Goal: Find specific page/section: Find specific page/section

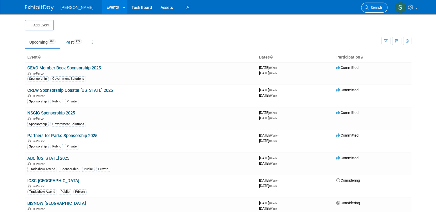
click at [380, 7] on span "Search" at bounding box center [375, 7] width 13 height 4
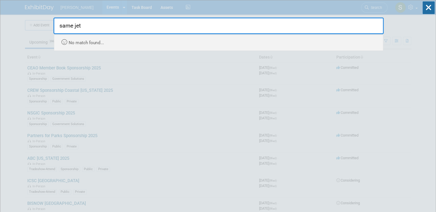
type input "same jetc"
drag, startPoint x: 88, startPoint y: 24, endPoint x: 36, endPoint y: 21, distance: 51.8
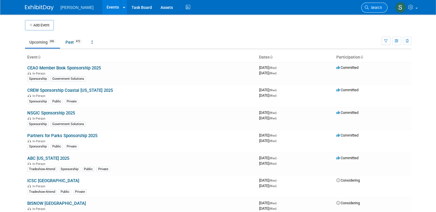
click at [369, 9] on icon at bounding box center [367, 7] width 4 height 4
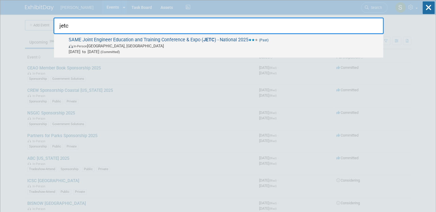
type input "jetc"
click at [239, 42] on span "SAME Joint Engineer Education and Training Conference & Expo ( JETC ) - Nationa…" at bounding box center [223, 46] width 313 height 18
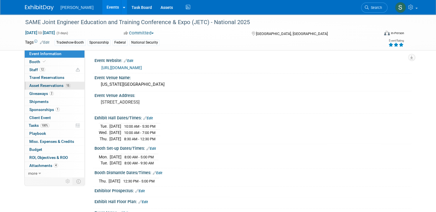
click at [40, 85] on span "Asset Reservations 15" at bounding box center [49, 85] width 41 height 5
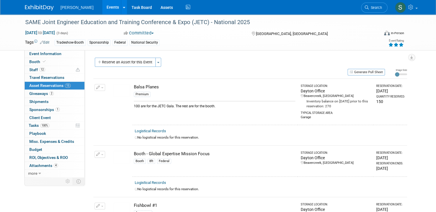
click at [115, 155] on img at bounding box center [121, 157] width 17 height 13
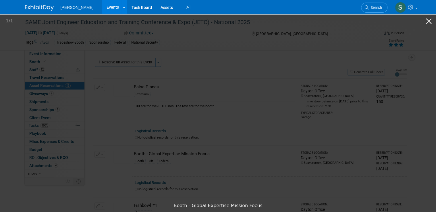
click at [372, 55] on picture at bounding box center [218, 107] width 436 height 186
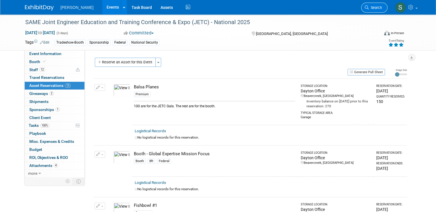
click at [378, 5] on span "Search" at bounding box center [375, 7] width 13 height 4
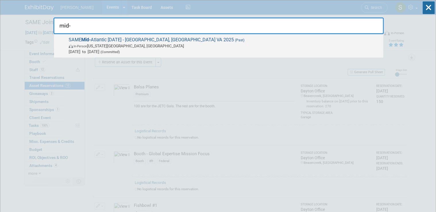
type input "mid-"
click at [219, 40] on span "SAME Mid- Atlantic Industry Day - Hampton Roads, Peninsula & Central VA 2025 (P…" at bounding box center [223, 46] width 313 height 18
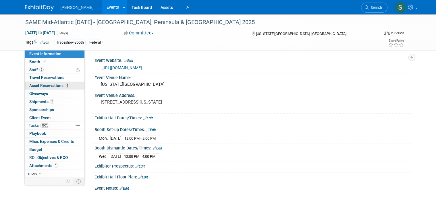
click at [54, 83] on span "Asset Reservations 4" at bounding box center [49, 85] width 40 height 5
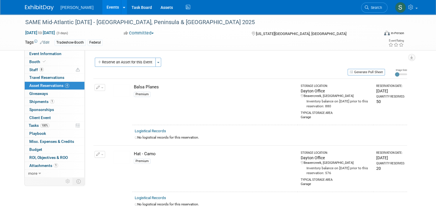
click at [38, 7] on img at bounding box center [39, 8] width 29 height 6
